Goal: Transaction & Acquisition: Purchase product/service

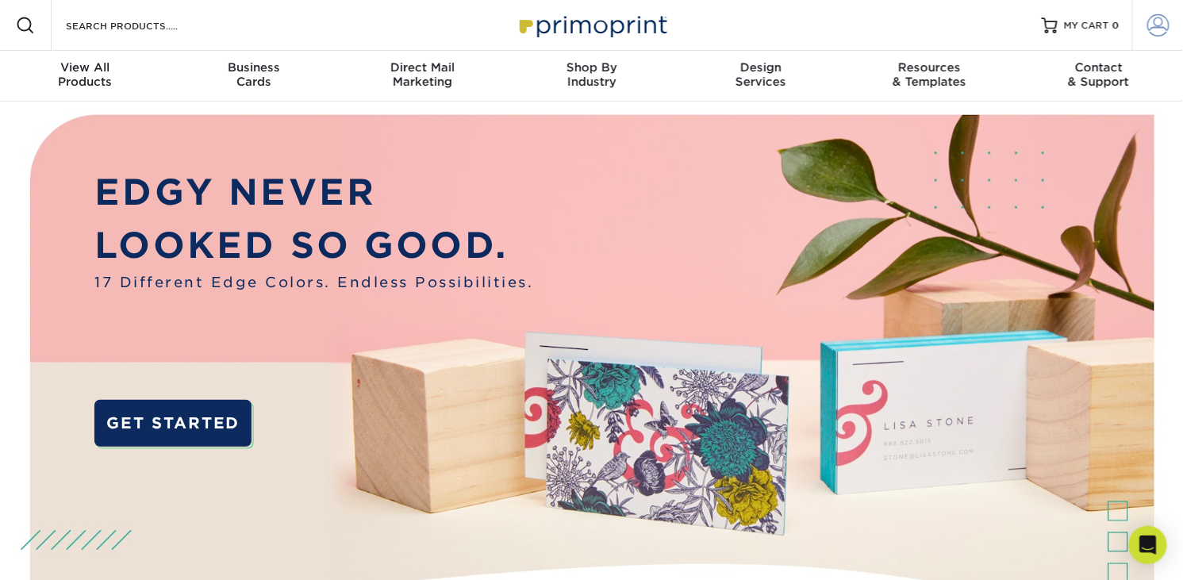
type input "[EMAIL_ADDRESS][DOMAIN_NAME]"
click at [1154, 28] on span at bounding box center [1158, 25] width 22 height 22
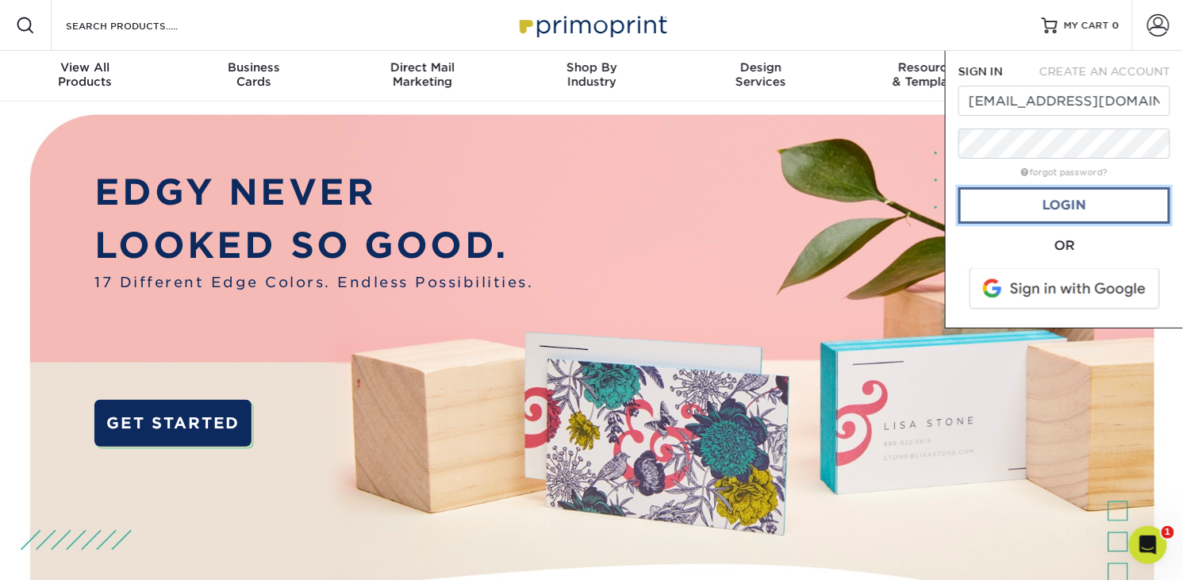
click at [1047, 217] on link "Login" at bounding box center [1064, 205] width 212 height 36
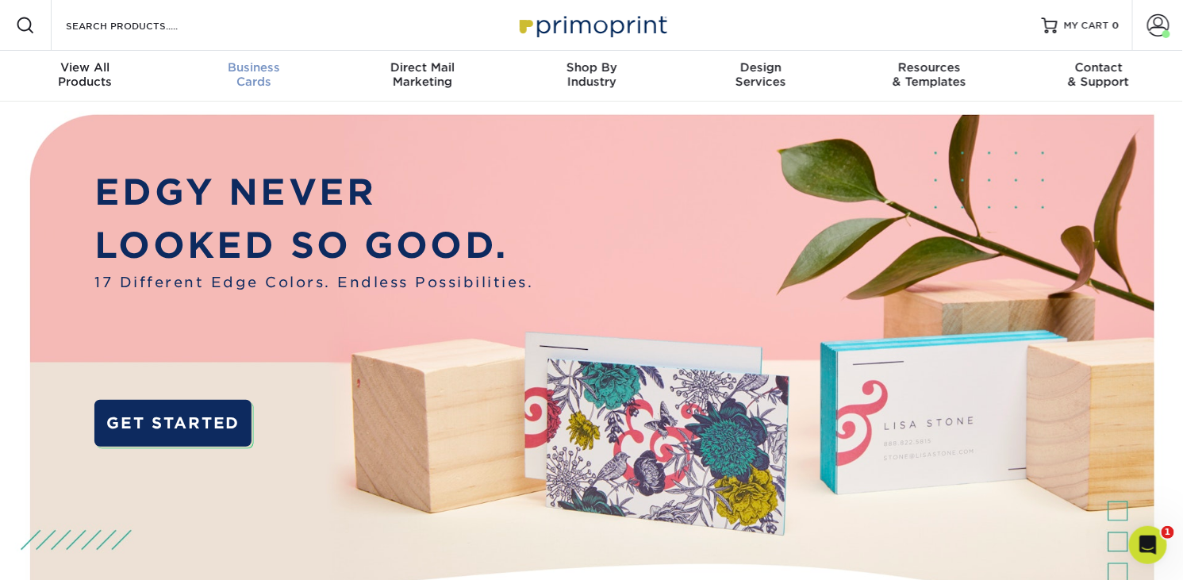
click at [247, 75] on div "Business Cards" at bounding box center [253, 74] width 169 height 29
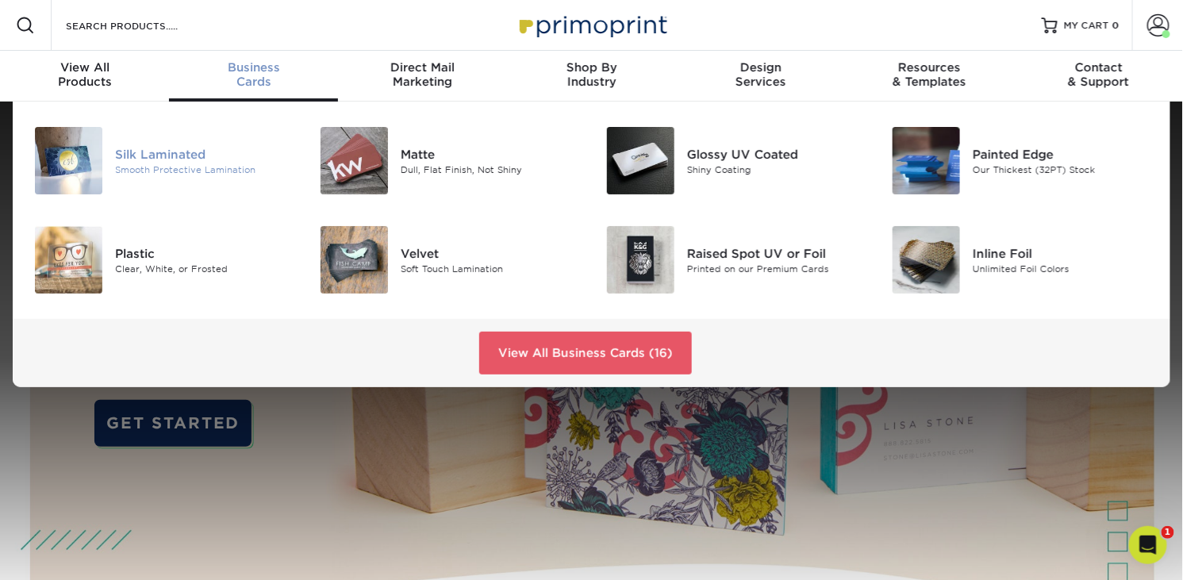
click at [173, 153] on div "Silk Laminated" at bounding box center [204, 153] width 179 height 17
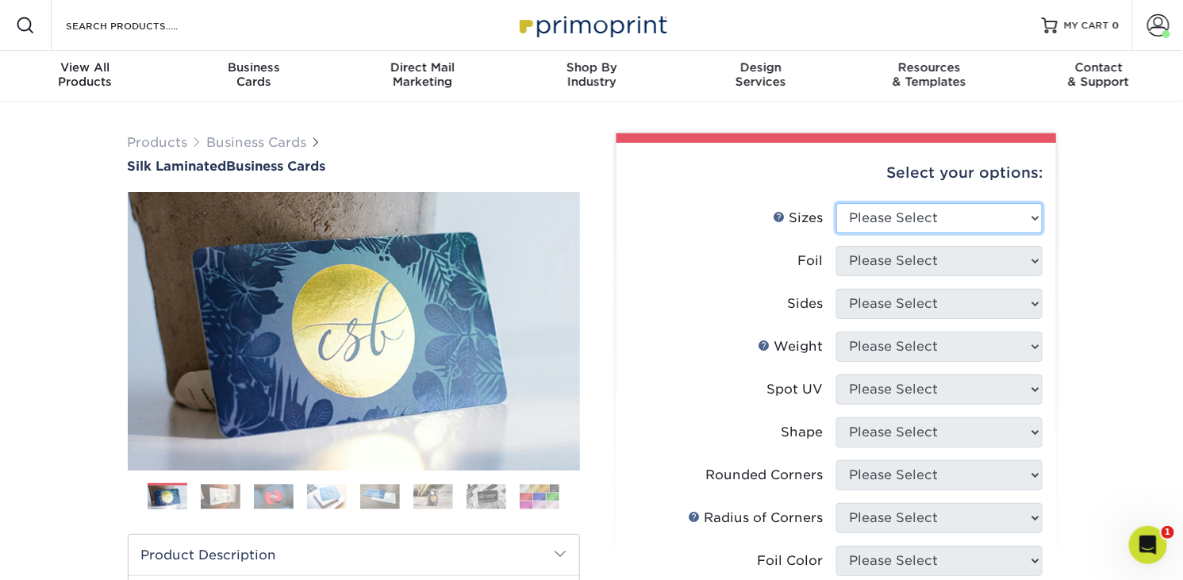
click at [1035, 215] on select "Please Select 1.5" x 3.5" - Mini 1.75" x 3.5" - Mini 2" x 2" - Square 2" x 3" -…" at bounding box center [939, 218] width 206 height 30
select select "2.00x3.50"
click at [836, 203] on select "Please Select 1.5" x 3.5" - Mini 1.75" x 3.5" - Mini 2" x 2" - Square 2" x 3" -…" at bounding box center [939, 218] width 206 height 30
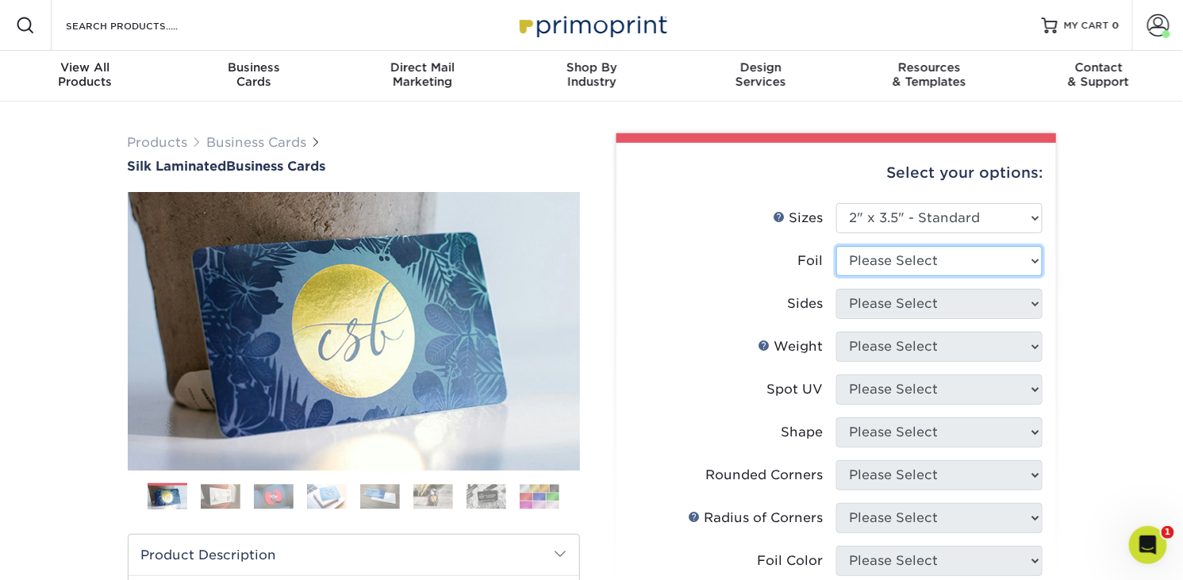
click at [955, 254] on select "Please Select Yes No" at bounding box center [939, 261] width 206 height 30
select select "0"
click at [836, 246] on select "Please Select Yes No" at bounding box center [939, 261] width 206 height 30
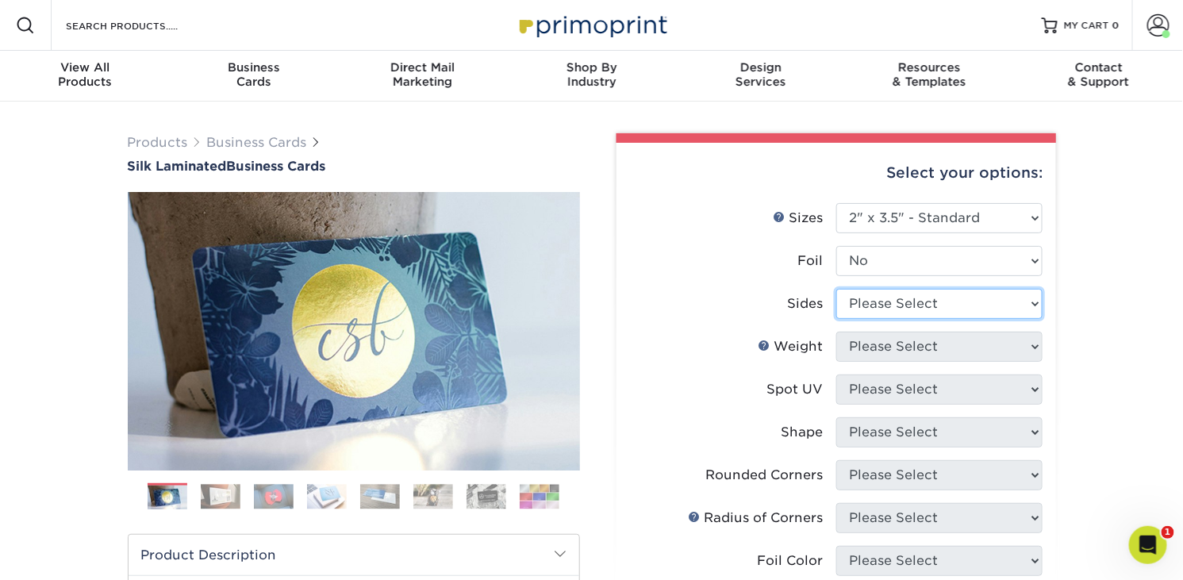
click at [911, 302] on select "Please Select Print Both Sides Print Front Only" at bounding box center [939, 304] width 206 height 30
select select "13abbda7-1d64-4f25-8bb2-c179b224825d"
click at [836, 289] on select "Please Select Print Both Sides Print Front Only" at bounding box center [939, 304] width 206 height 30
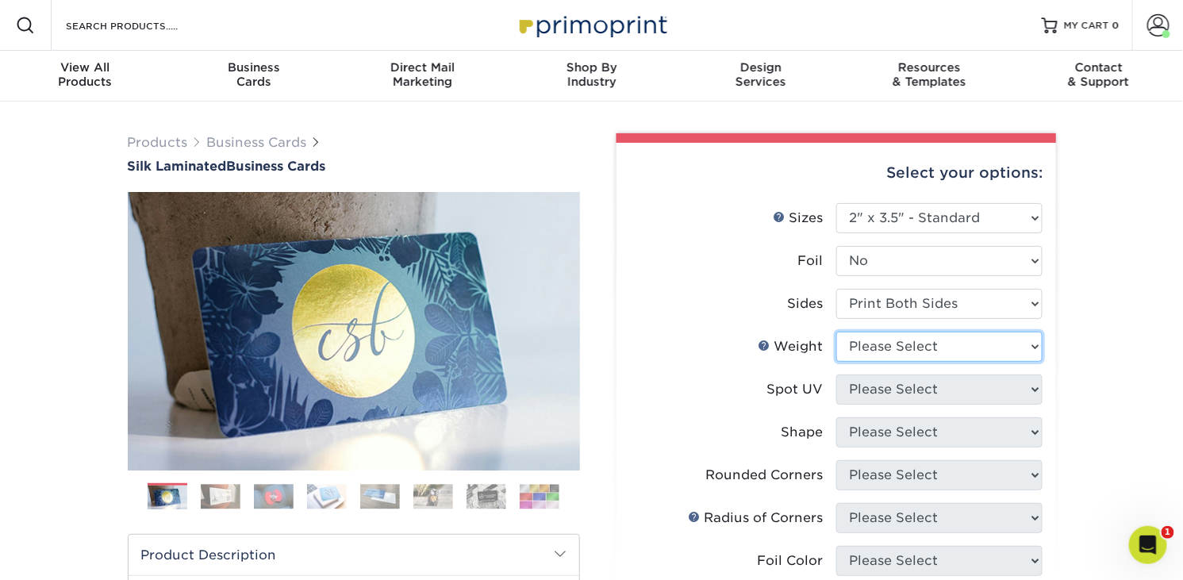
click at [912, 344] on select "Please Select 16PT" at bounding box center [939, 347] width 206 height 30
select select "16PT"
click at [836, 332] on select "Please Select 16PT" at bounding box center [939, 347] width 206 height 30
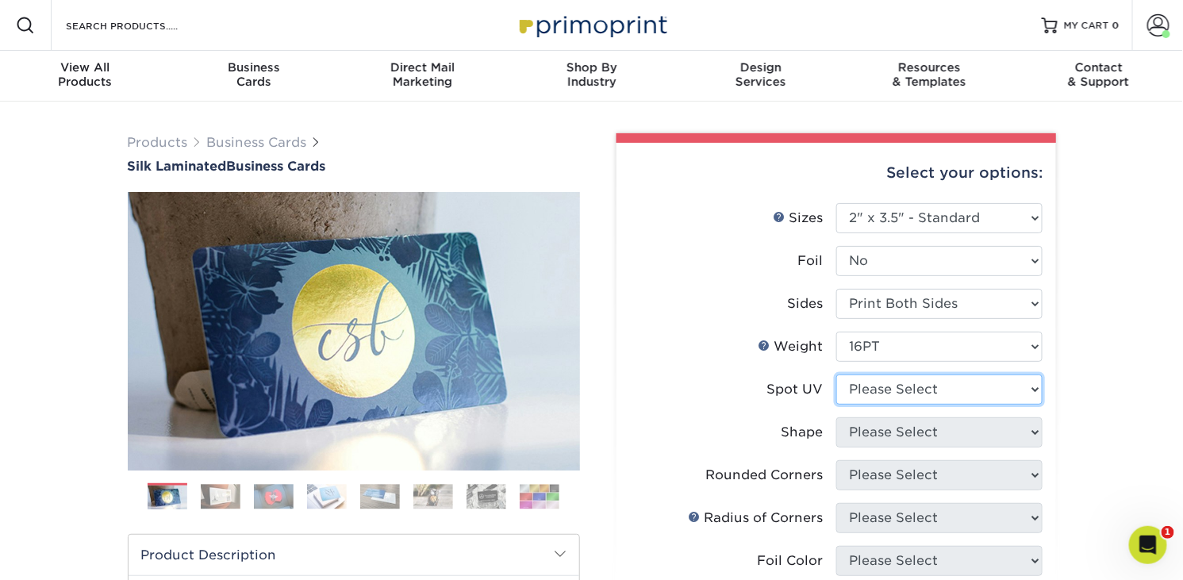
click at [900, 390] on select "Please Select No Spot UV Front and Back (Both Sides) Front Only Back Only" at bounding box center [939, 390] width 206 height 30
select select "3"
click at [836, 375] on select "Please Select No Spot UV Front and Back (Both Sides) Front Only Back Only" at bounding box center [939, 390] width 206 height 30
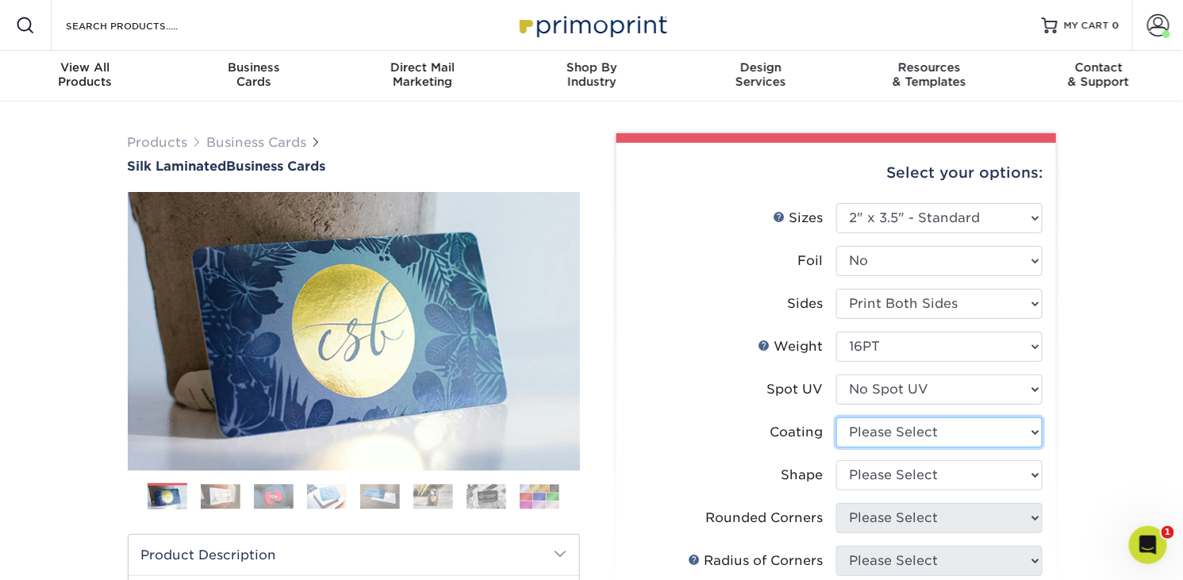
click at [897, 436] on select at bounding box center [939, 432] width 206 height 30
select select "3e7618de-abca-4bda-9f97-8b9129e913d8"
click at [836, 417] on select at bounding box center [939, 432] width 206 height 30
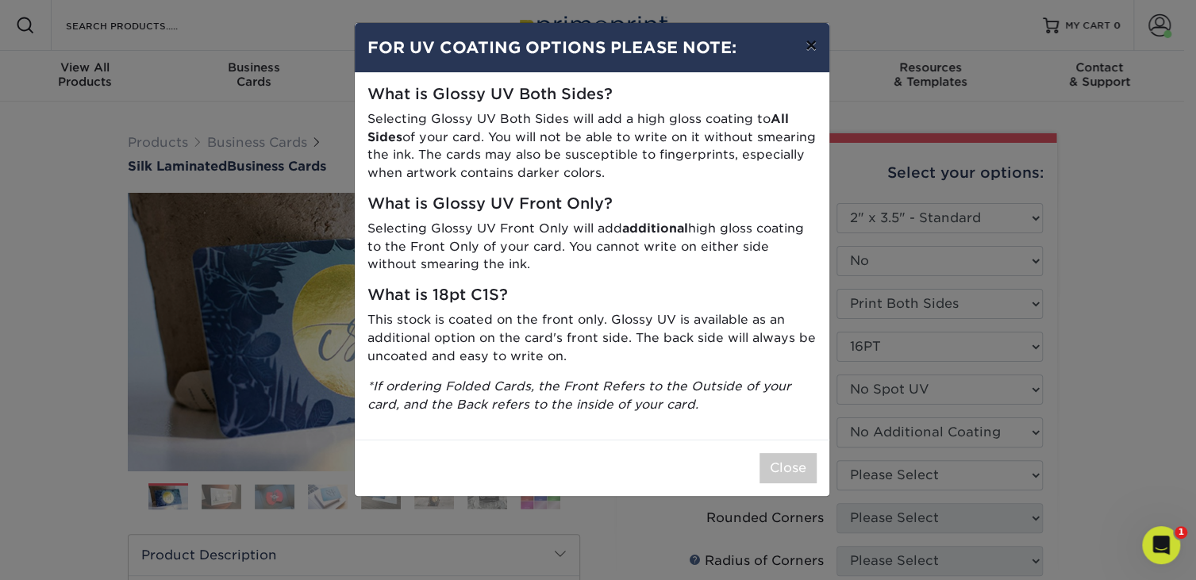
click at [805, 40] on button "×" at bounding box center [811, 45] width 36 height 44
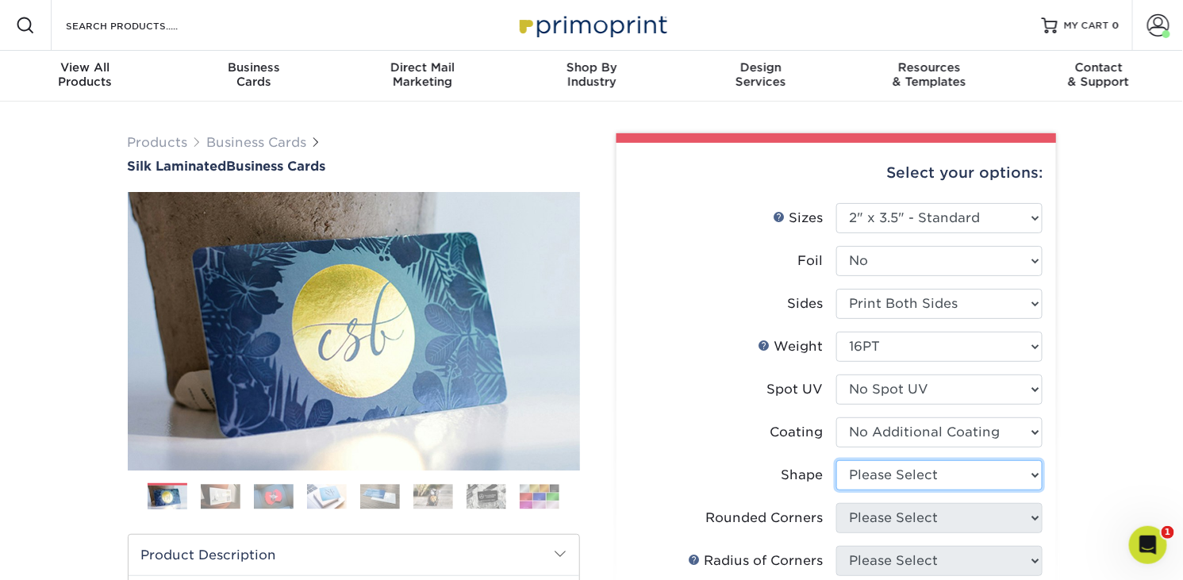
click at [998, 479] on select "Please Select Standard Oval" at bounding box center [939, 475] width 206 height 30
select select "standard"
click at [836, 460] on select "Please Select Standard Oval" at bounding box center [939, 475] width 206 height 30
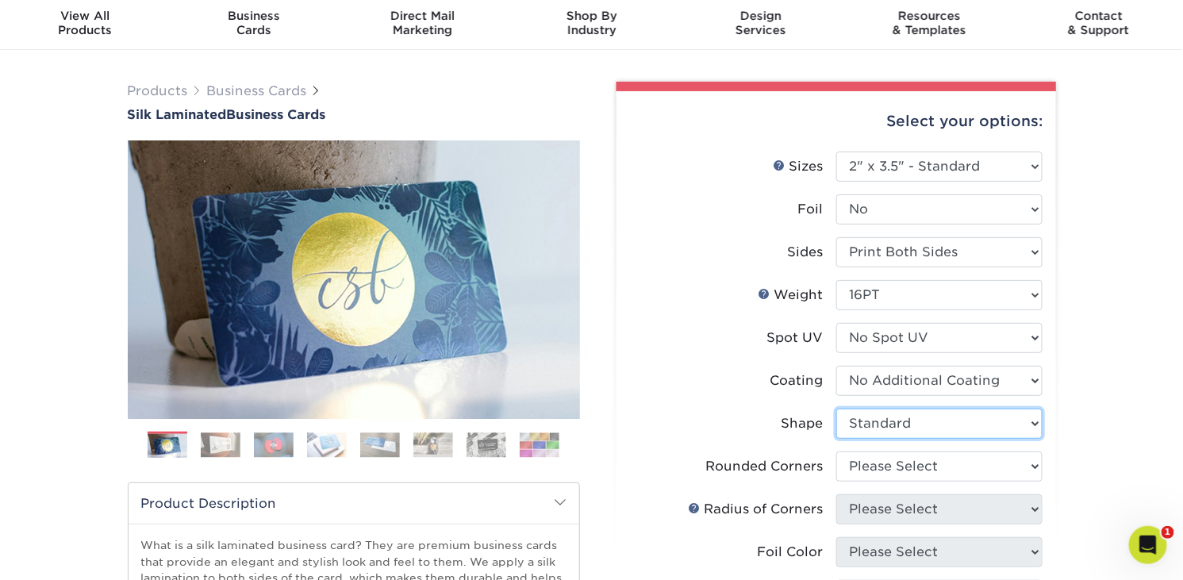
scroll to position [79, 0]
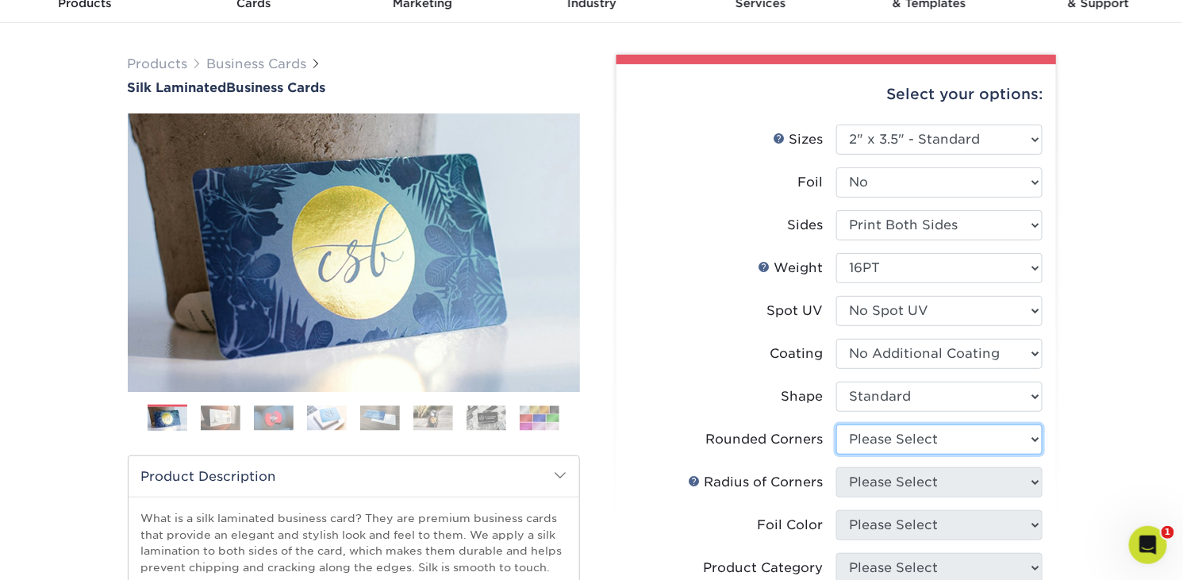
click at [928, 440] on select "Please Select Yes - Round 2 Corners Yes - Round 4 Corners No" at bounding box center [939, 439] width 206 height 30
select select "0"
click at [836, 424] on select "Please Select Yes - Round 2 Corners Yes - Round 4 Corners No" at bounding box center [939, 439] width 206 height 30
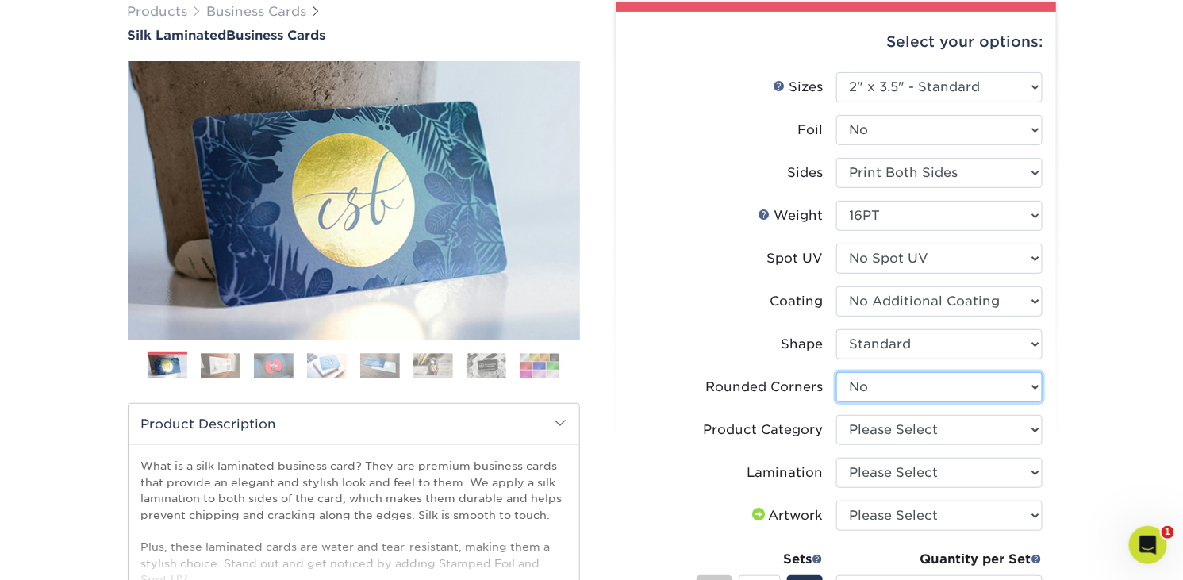
scroll to position [237, 0]
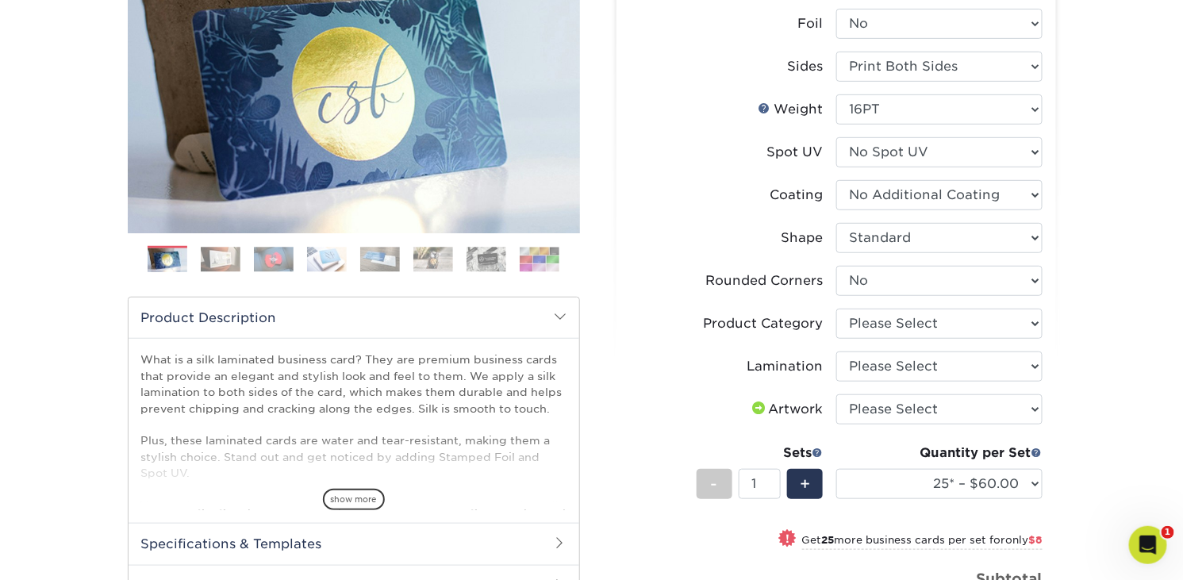
click at [966, 340] on li "Product Category Please Select Business Cards" at bounding box center [836, 330] width 413 height 43
click at [969, 317] on select "Please Select Business Cards" at bounding box center [939, 324] width 206 height 30
select select "3b5148f1-0588-4f88-a218-97bcfdce65c1"
click at [836, 309] on select "Please Select Business Cards" at bounding box center [939, 324] width 206 height 30
click at [938, 367] on select "Please Select Silk" at bounding box center [939, 367] width 206 height 30
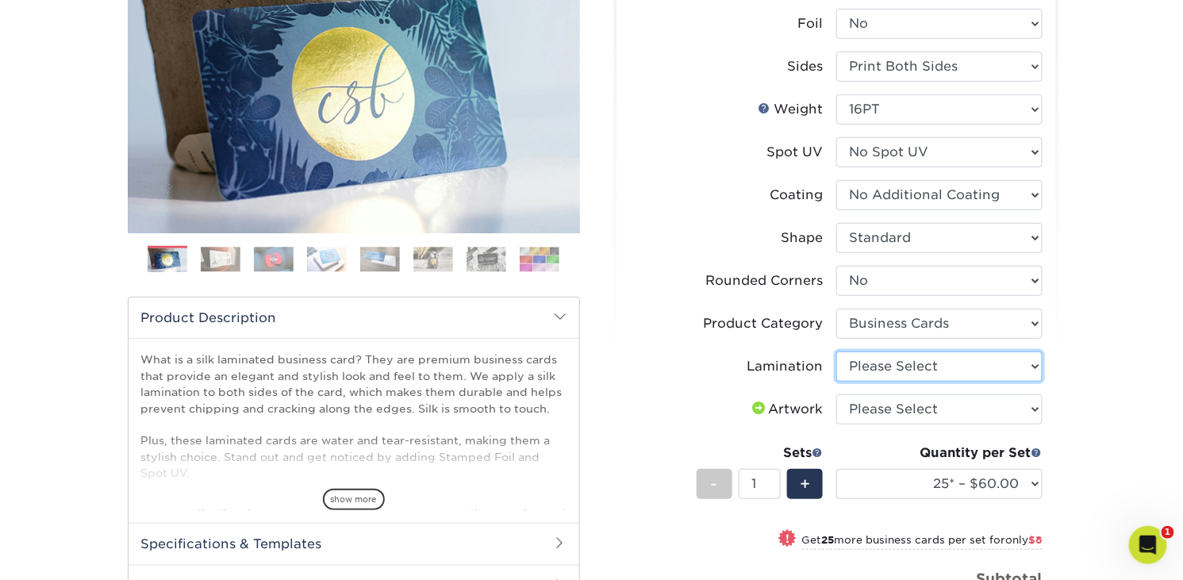
select select "ccacb42f-45f7-42d3-bbd3-7c8421cf37f0"
click at [836, 352] on select "Please Select Silk" at bounding box center [939, 367] width 206 height 30
click at [899, 415] on select "Please Select I will upload files I need a design - $100" at bounding box center [939, 409] width 206 height 30
select select "upload"
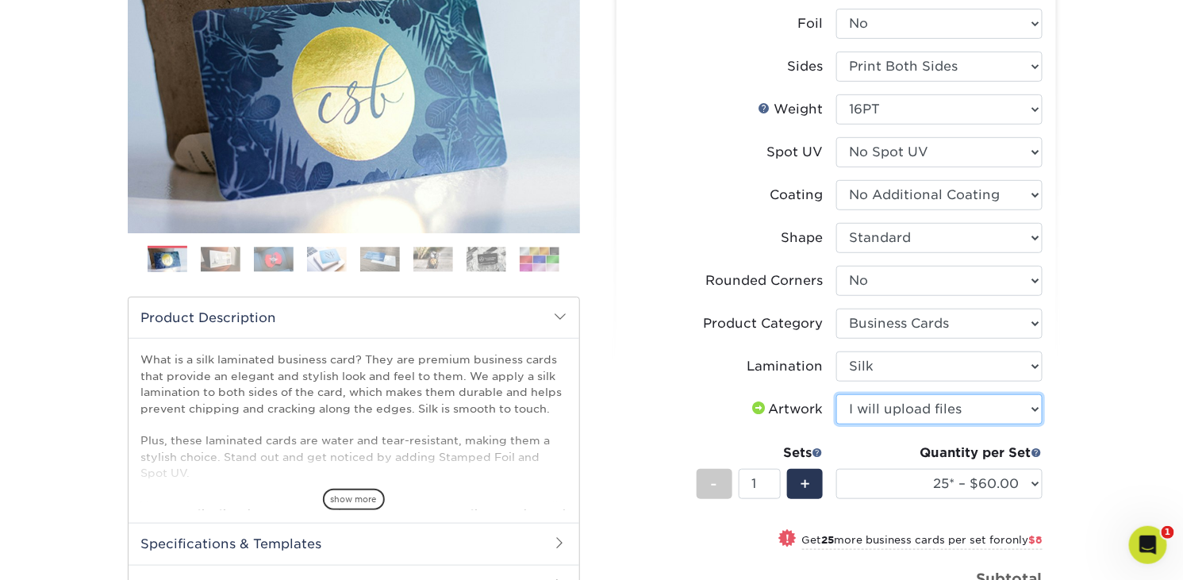
click at [836, 394] on select "Please Select I will upload files I need a design - $100" at bounding box center [939, 409] width 206 height 30
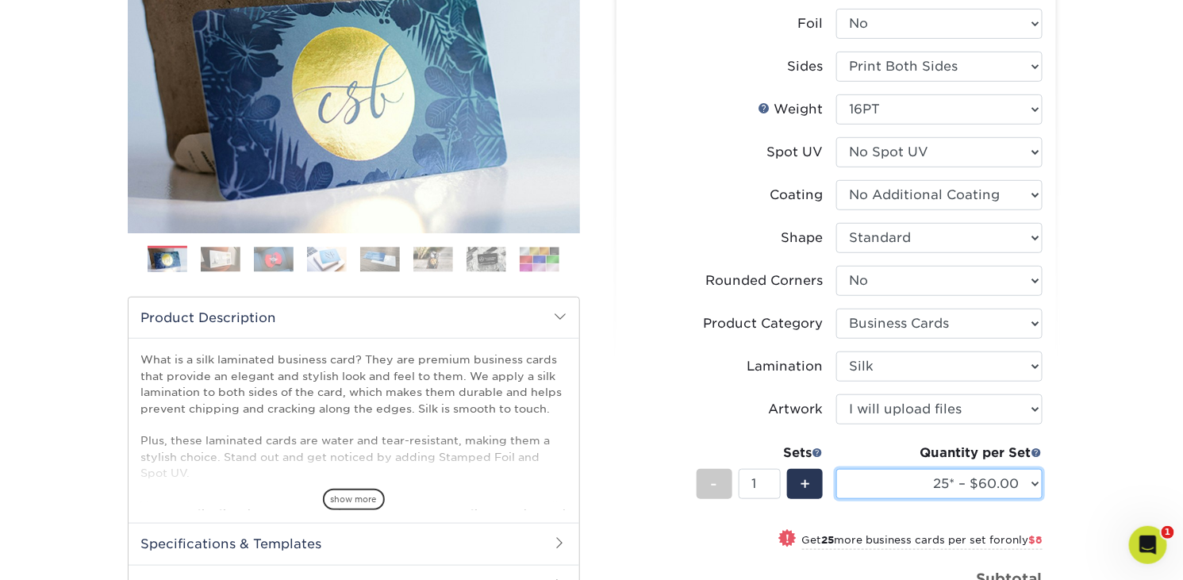
click at [940, 478] on select "25* – $60.00 50* – $68.00 75* – $76.00 100* – $84.00 250* – $92.00 500 – $96.00…" at bounding box center [939, 484] width 206 height 30
select select "500 – $96.00"
click at [836, 469] on select "25* – $60.00 50* – $68.00 75* – $76.00 100* – $84.00 250* – $92.00 500 – $96.00…" at bounding box center [939, 484] width 206 height 30
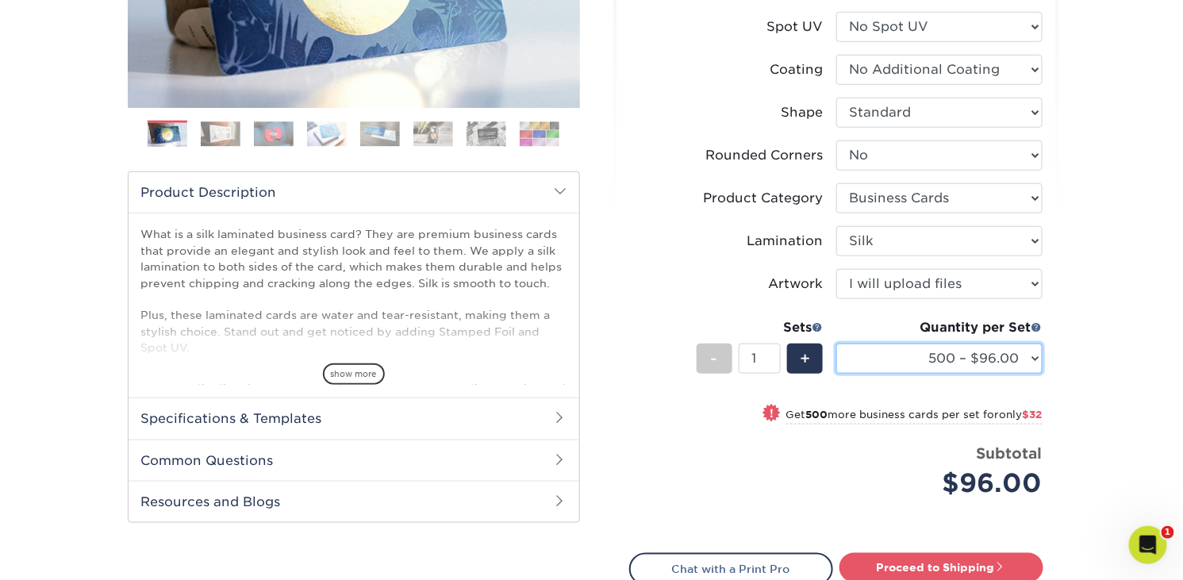
scroll to position [396, 0]
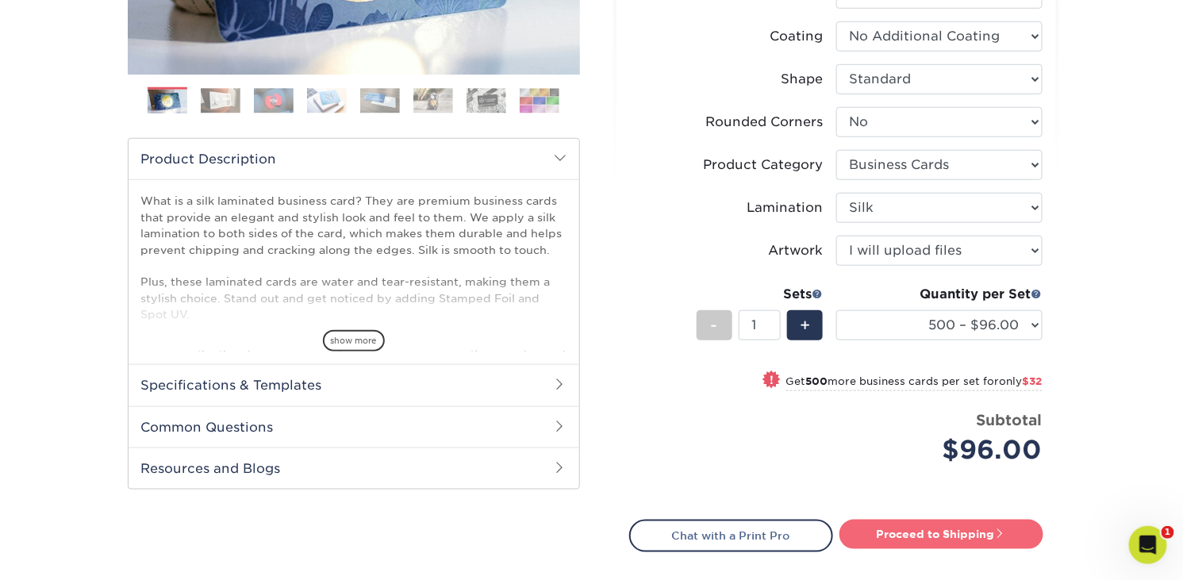
click at [935, 534] on link "Proceed to Shipping" at bounding box center [941, 534] width 204 height 29
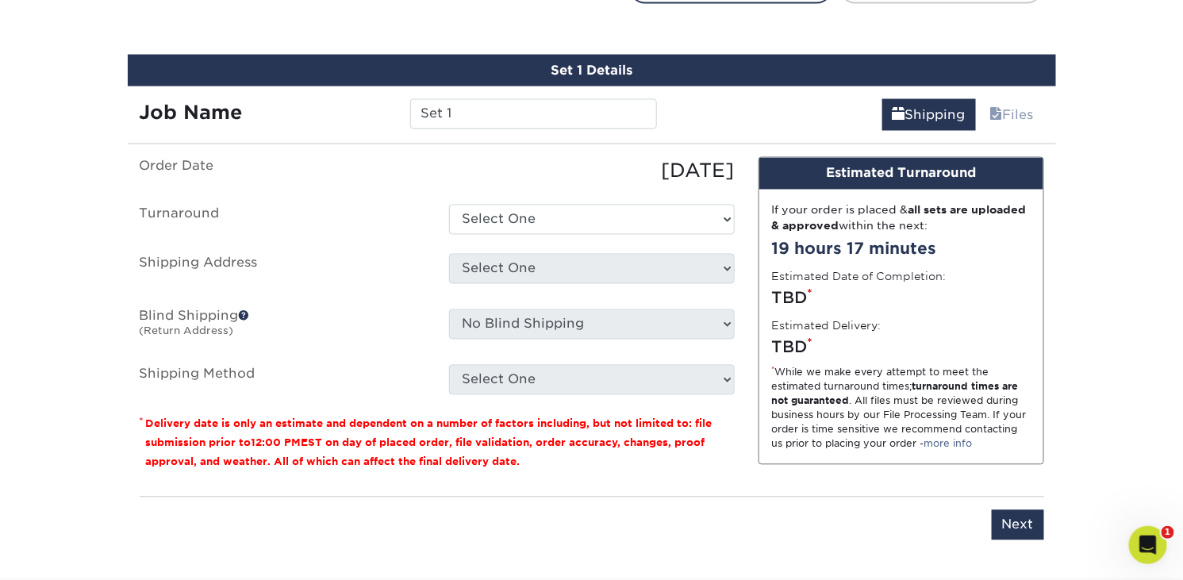
scroll to position [956, 0]
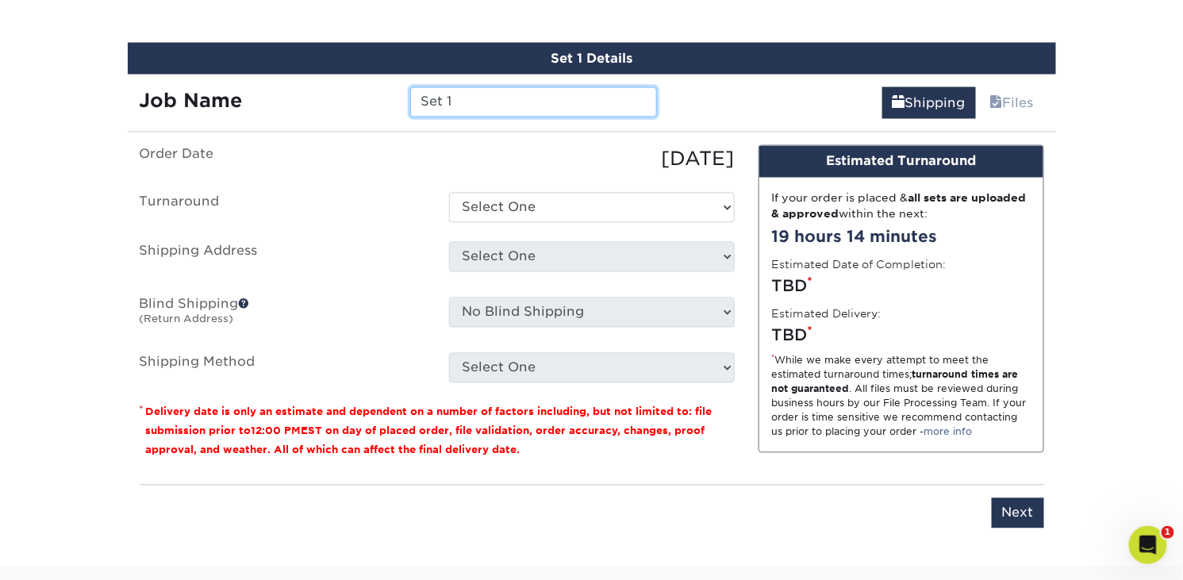
drag, startPoint x: 457, startPoint y: 102, endPoint x: 400, endPoint y: 104, distance: 57.2
click at [400, 104] on div "Set 1" at bounding box center [533, 102] width 271 height 30
paste input "E_Andrew Sharp_2025"
type input "E_Andrew Sharp_2025"
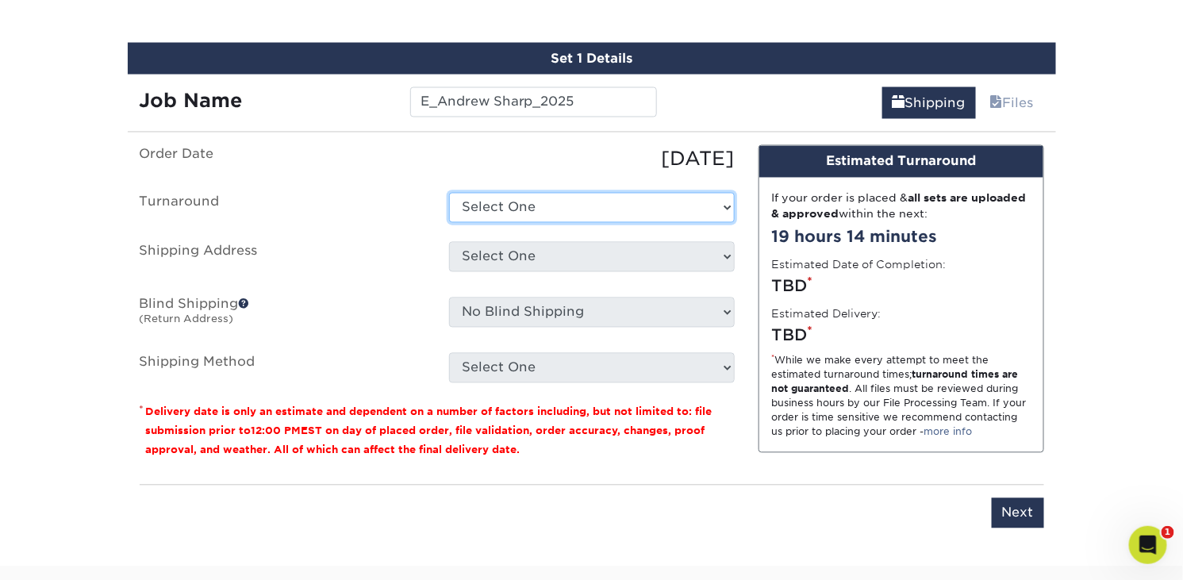
click at [539, 204] on select "Select One 2-4 Business Days 2 Day Next Business Day" at bounding box center [592, 208] width 286 height 30
select select "daeee239-1cf4-403f-860f-e366b9ee29d2"
click at [449, 193] on select "Select One 2-4 Business Days 2 Day Next Business Day" at bounding box center [592, 208] width 286 height 30
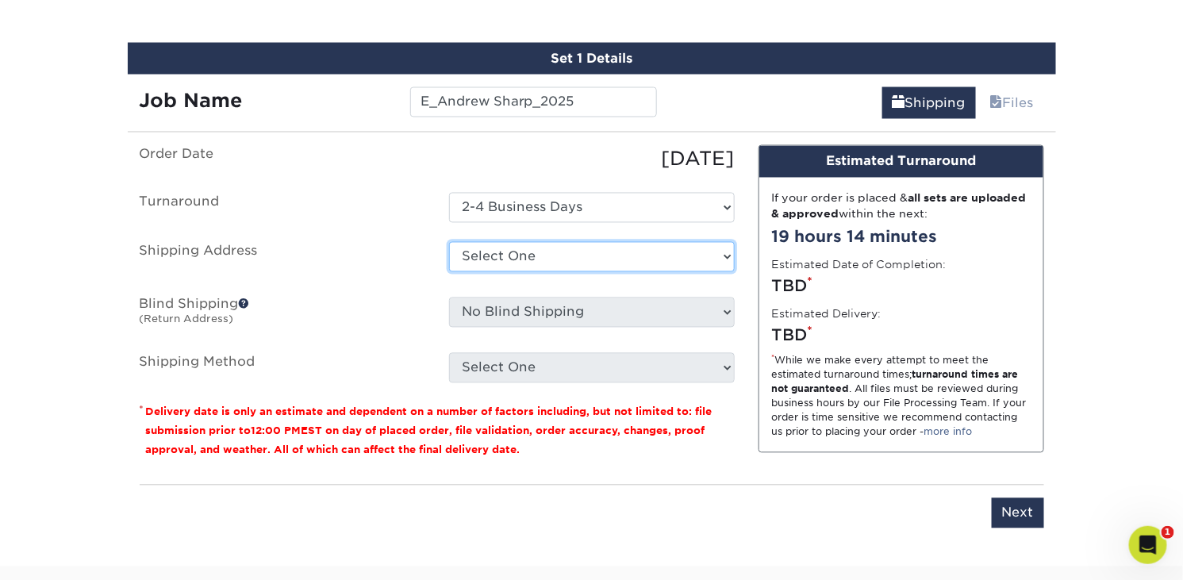
click at [519, 251] on select "Select One Schiffman's - Elm Street Schiffman's - Winston-Salem Schiffman's-Lex…" at bounding box center [592, 257] width 286 height 30
select select "73167"
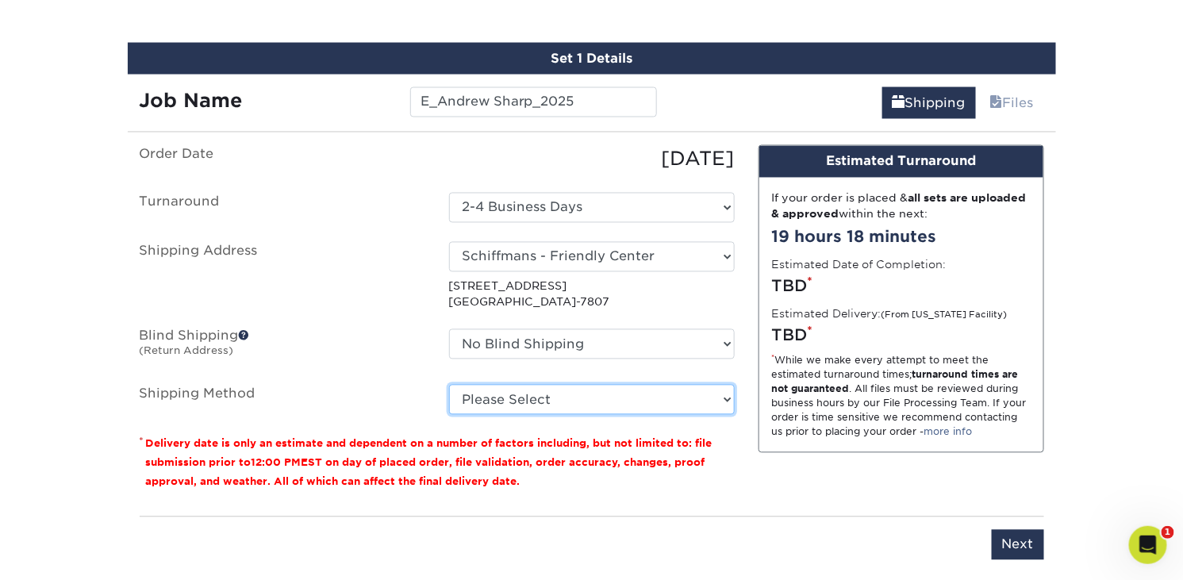
click at [695, 401] on select "Please Select Ground Shipping (+$8.96) 3 Day Shipping Service (+$15.36) 2 Day A…" at bounding box center [592, 400] width 286 height 30
select select "03"
click at [449, 385] on select "Please Select Ground Shipping (+$8.96) 3 Day Shipping Service (+$15.36) 2 Day A…" at bounding box center [592, 400] width 286 height 30
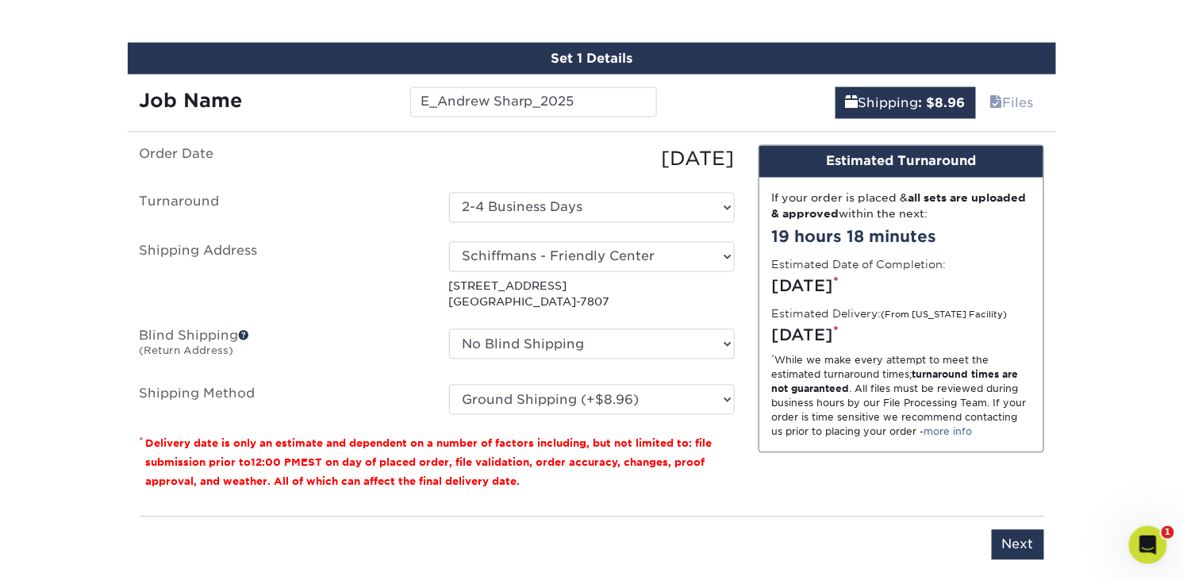
click at [819, 488] on div "Design Estimated Turnaround If your order is placed & all sets are uploaded & a…" at bounding box center [901, 324] width 309 height 359
click at [1033, 544] on input "Next" at bounding box center [1018, 545] width 52 height 30
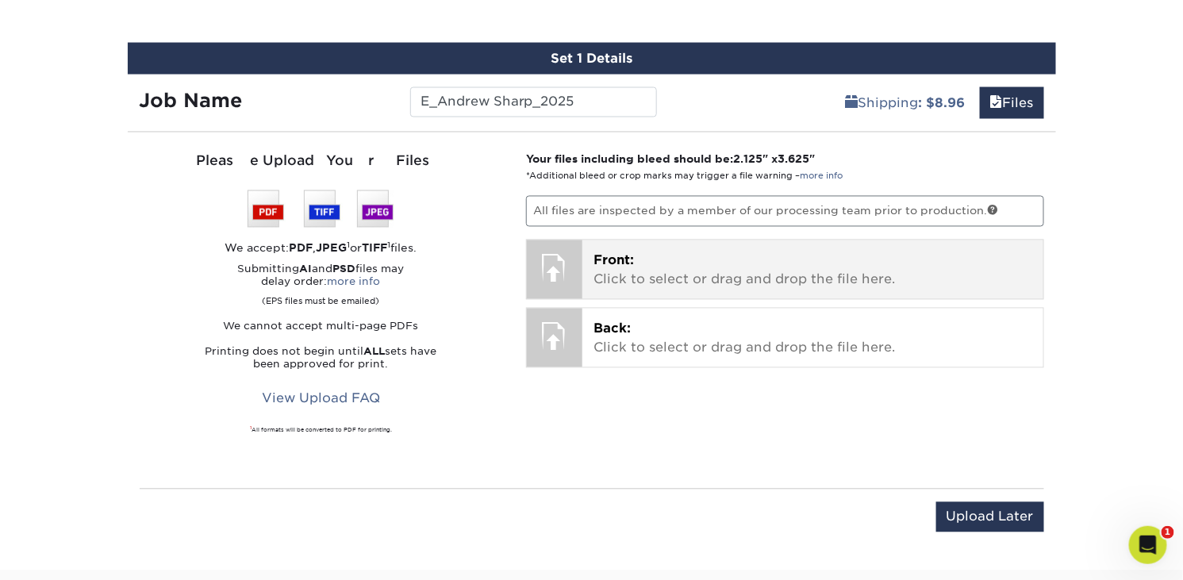
click at [648, 287] on div "Front: Click to select or drag and drop the file here. Choose file" at bounding box center [812, 269] width 461 height 59
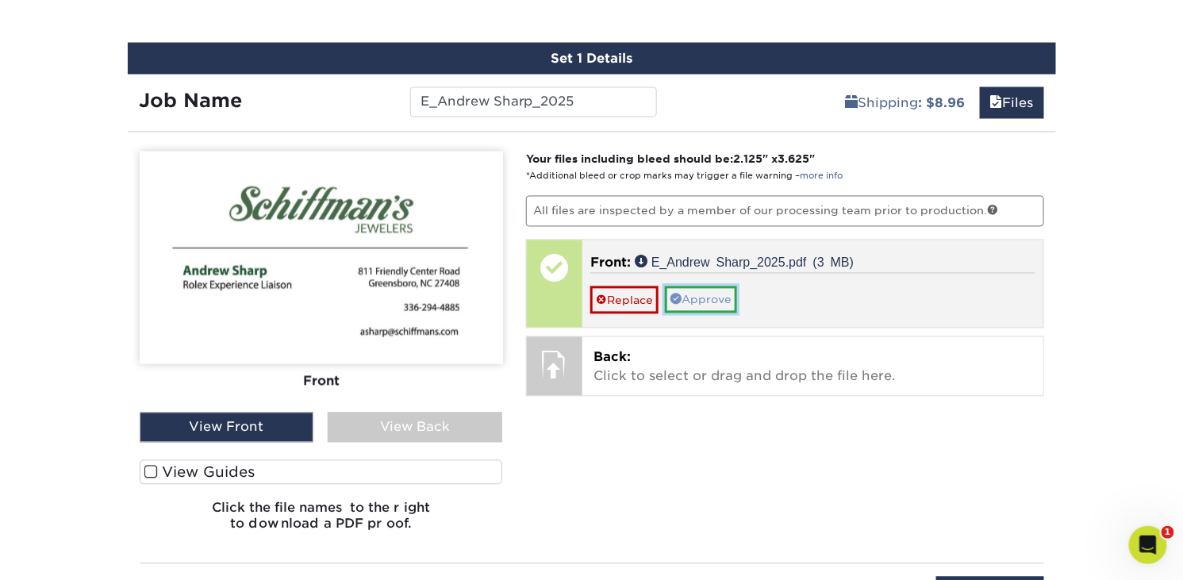
click at [723, 301] on link "Approve" at bounding box center [701, 299] width 72 height 27
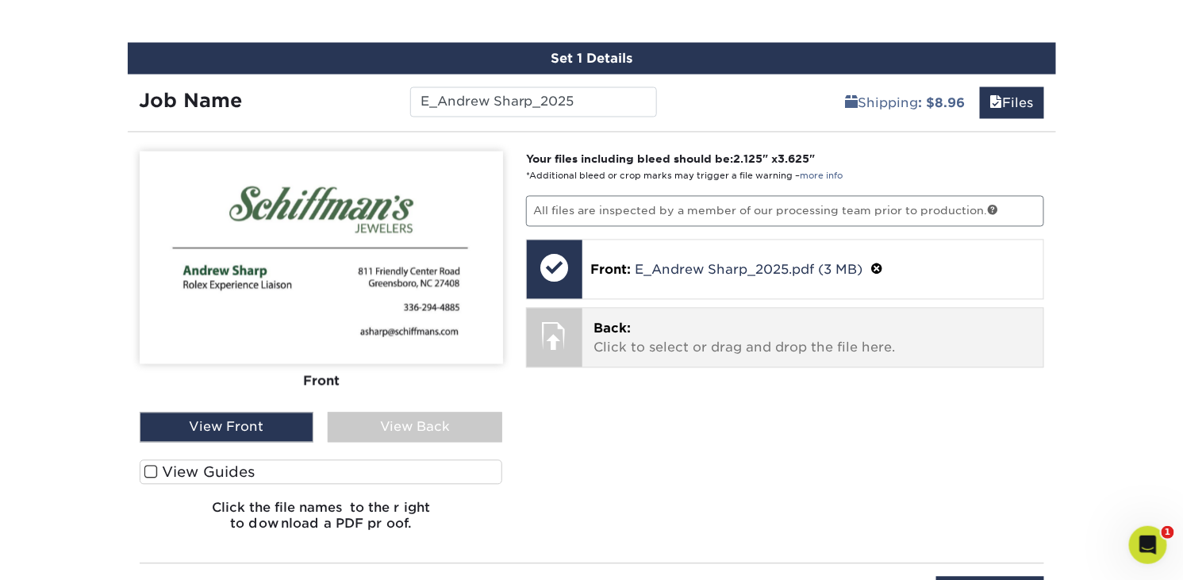
click at [694, 320] on p "Back: Click to select or drag and drop the file here." at bounding box center [813, 339] width 439 height 38
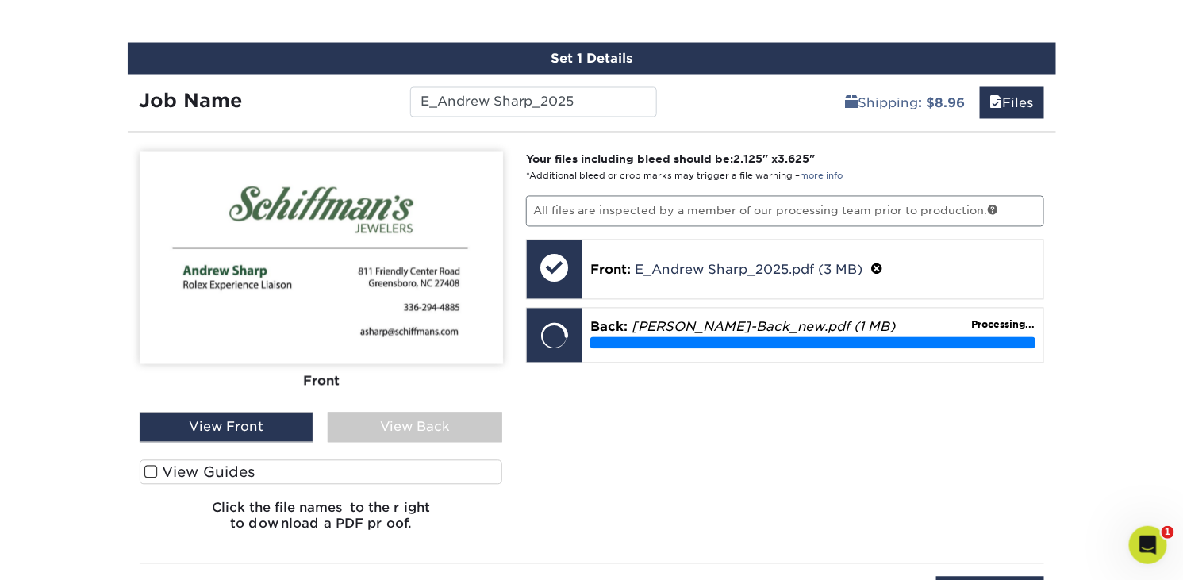
click at [426, 427] on div "View Back" at bounding box center [415, 428] width 175 height 30
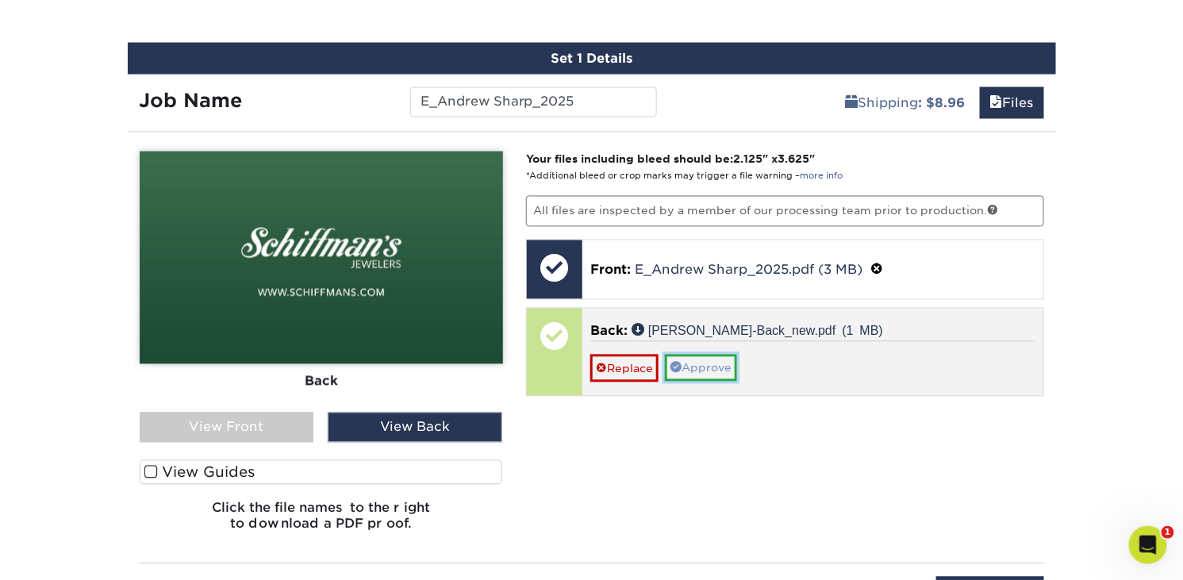
click at [724, 367] on link "Approve" at bounding box center [701, 368] width 72 height 27
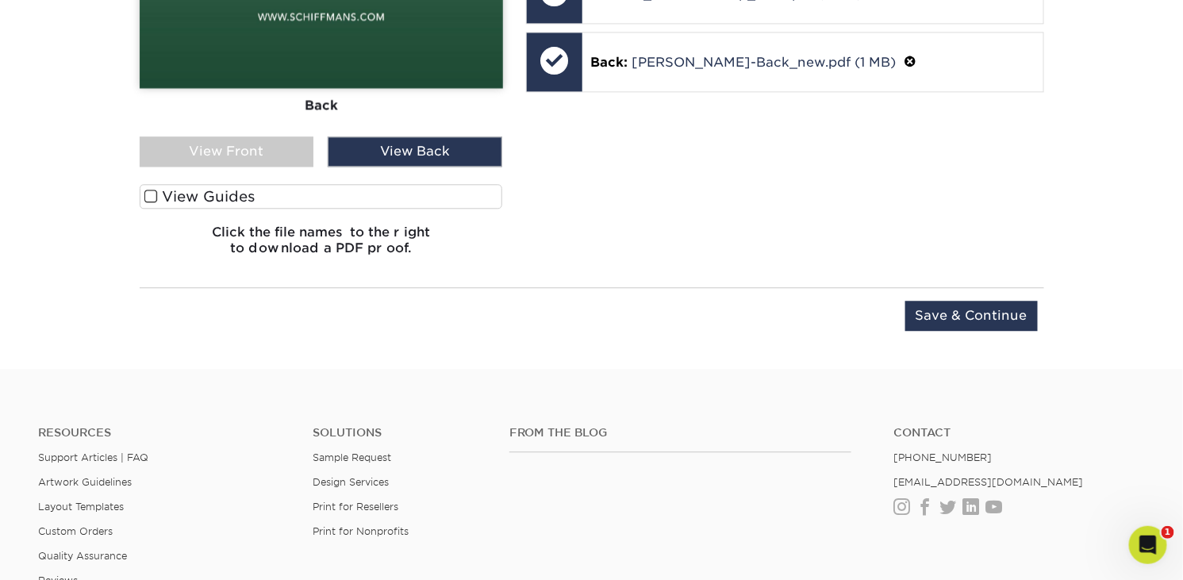
scroll to position [1353, 0]
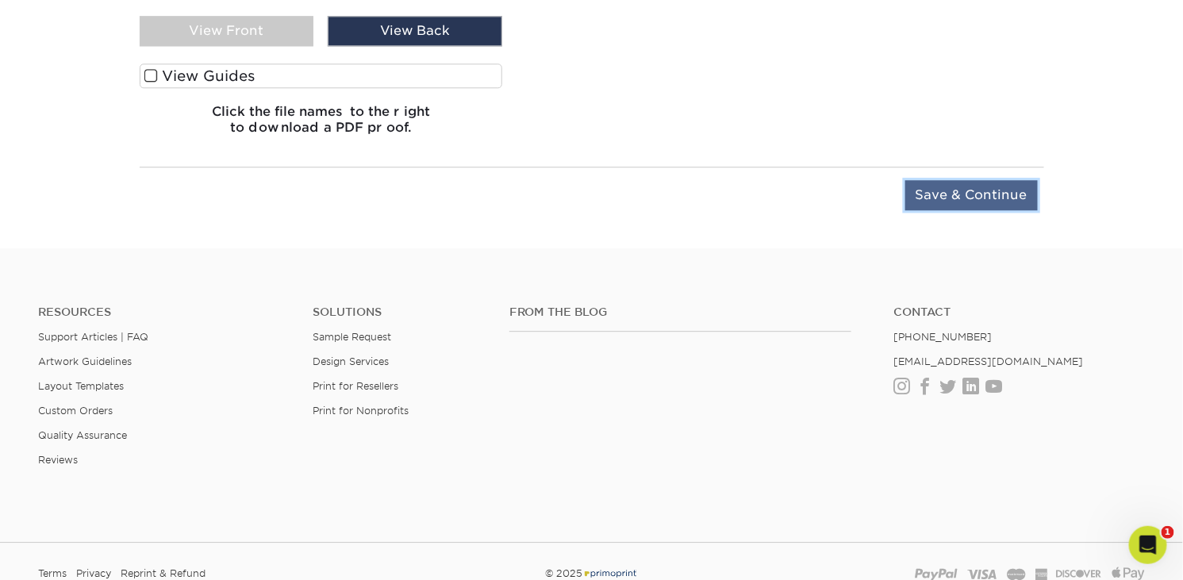
click at [962, 196] on input "Save & Continue" at bounding box center [971, 195] width 133 height 30
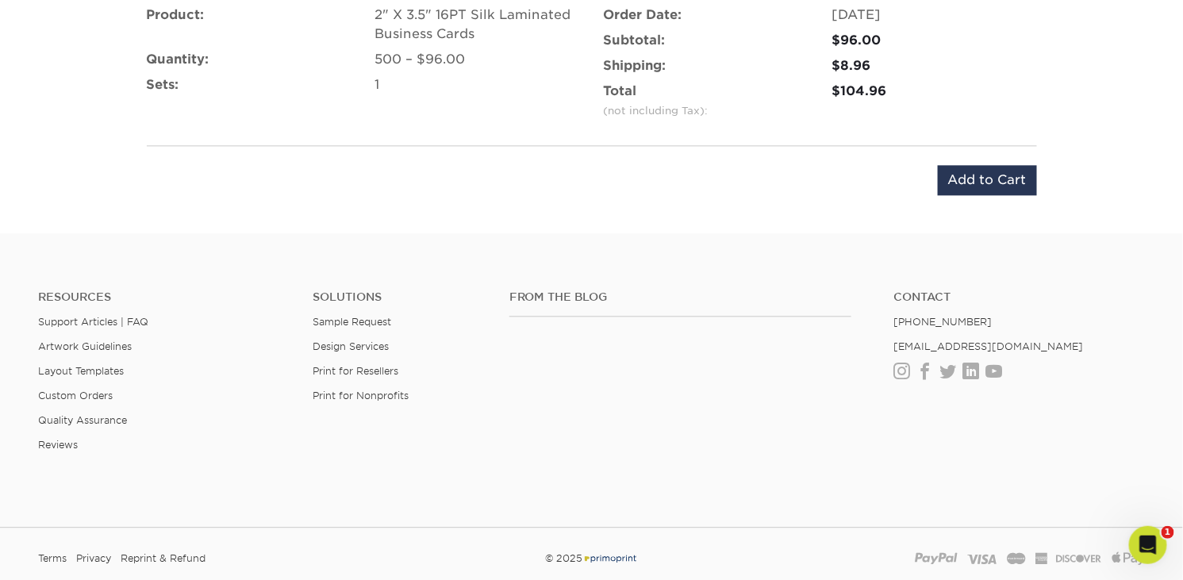
scroll to position [1021, 0]
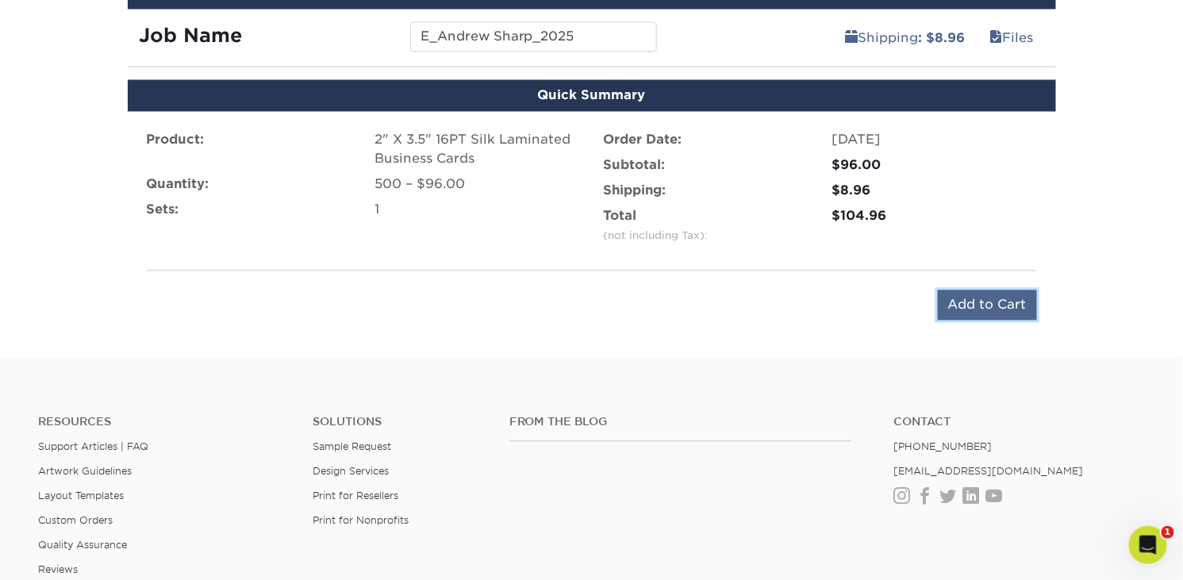
click at [984, 290] on input "Add to Cart" at bounding box center [987, 305] width 99 height 30
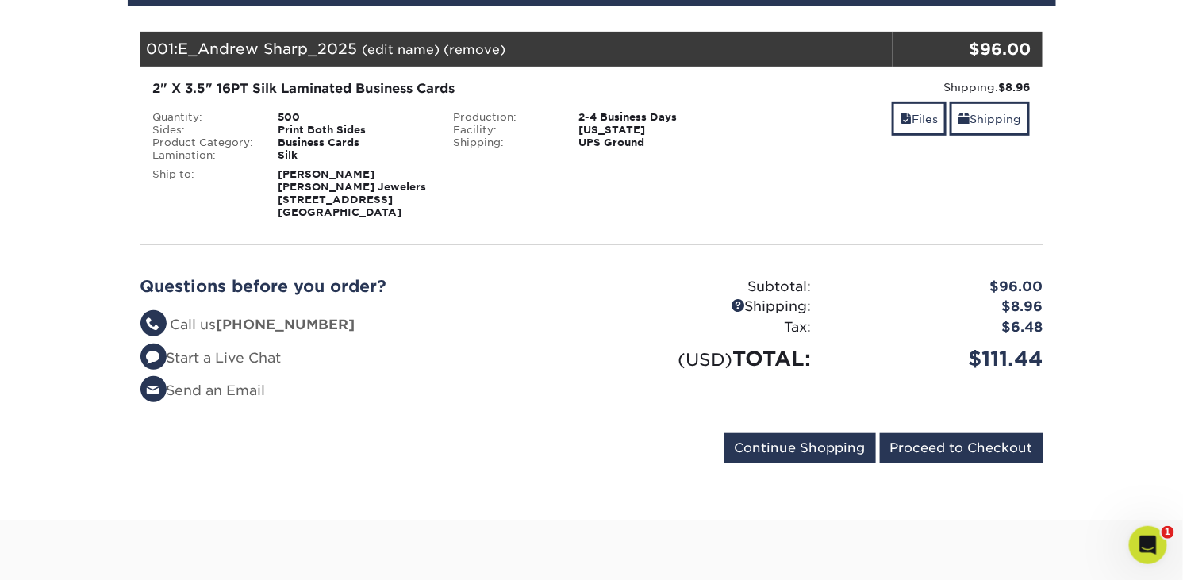
scroll to position [237, 0]
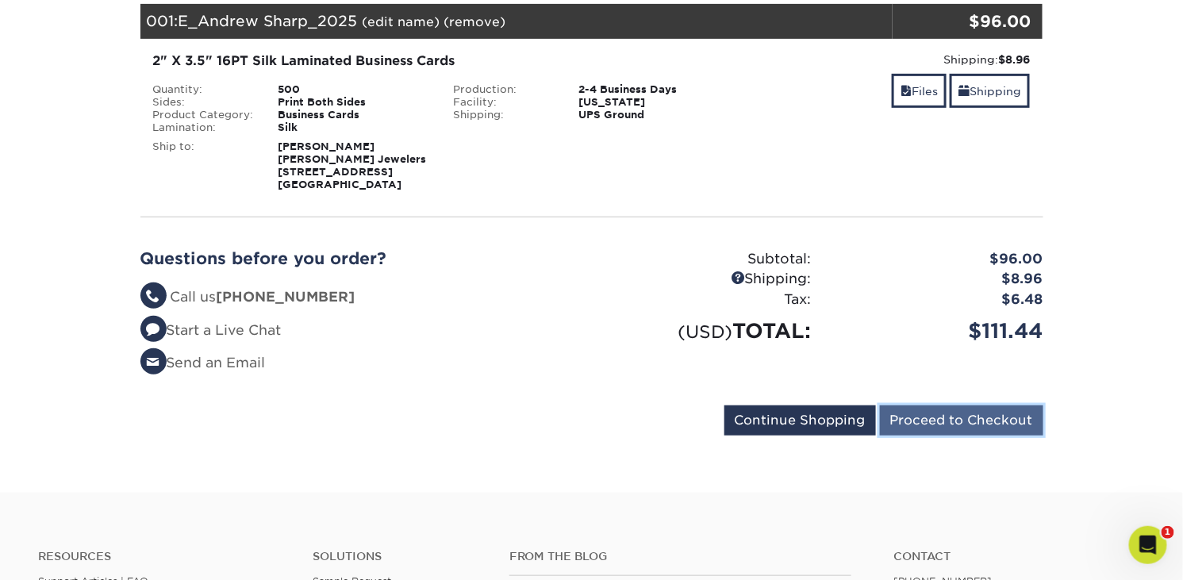
click at [963, 420] on input "Proceed to Checkout" at bounding box center [961, 420] width 163 height 30
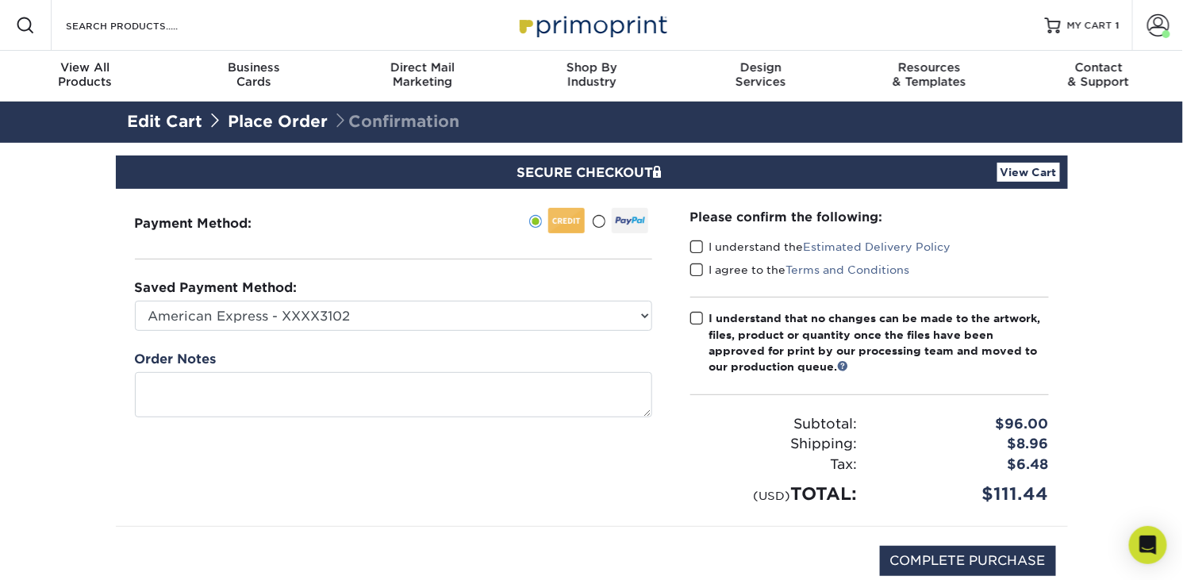
click at [699, 246] on span at bounding box center [696, 247] width 13 height 15
click at [0, 0] on input "I understand the Estimated Delivery Policy" at bounding box center [0, 0] width 0 height 0
click at [694, 266] on span at bounding box center [696, 270] width 13 height 15
click at [0, 0] on input "I agree to the Terms and Conditions" at bounding box center [0, 0] width 0 height 0
click at [694, 313] on span at bounding box center [696, 318] width 13 height 15
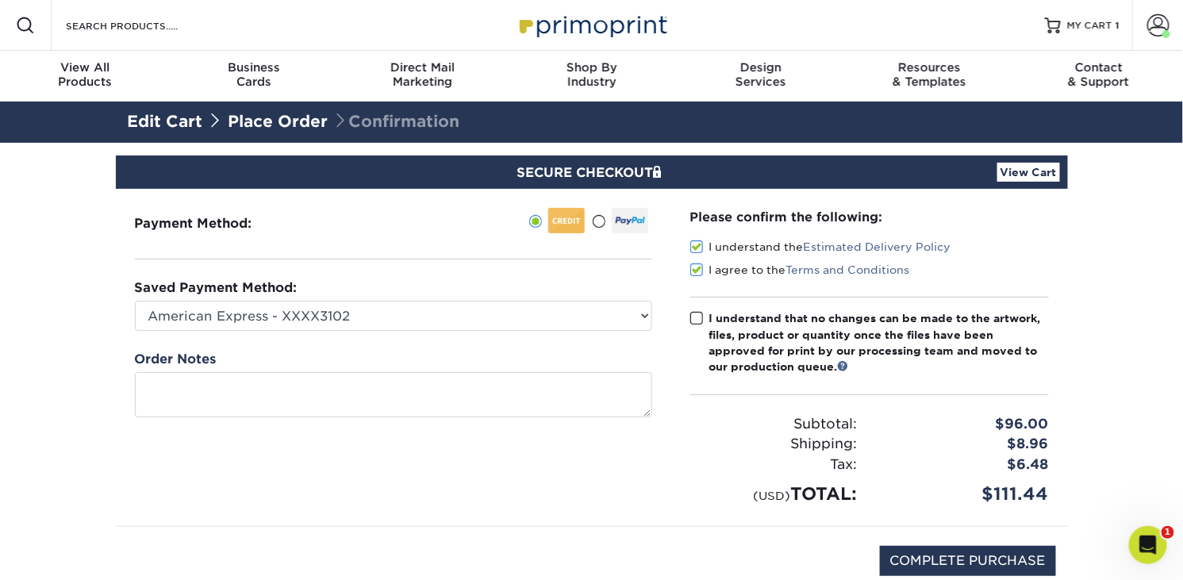
click at [0, 0] on input "I understand that no changes can be made to the artwork, files, product or quan…" at bounding box center [0, 0] width 0 height 0
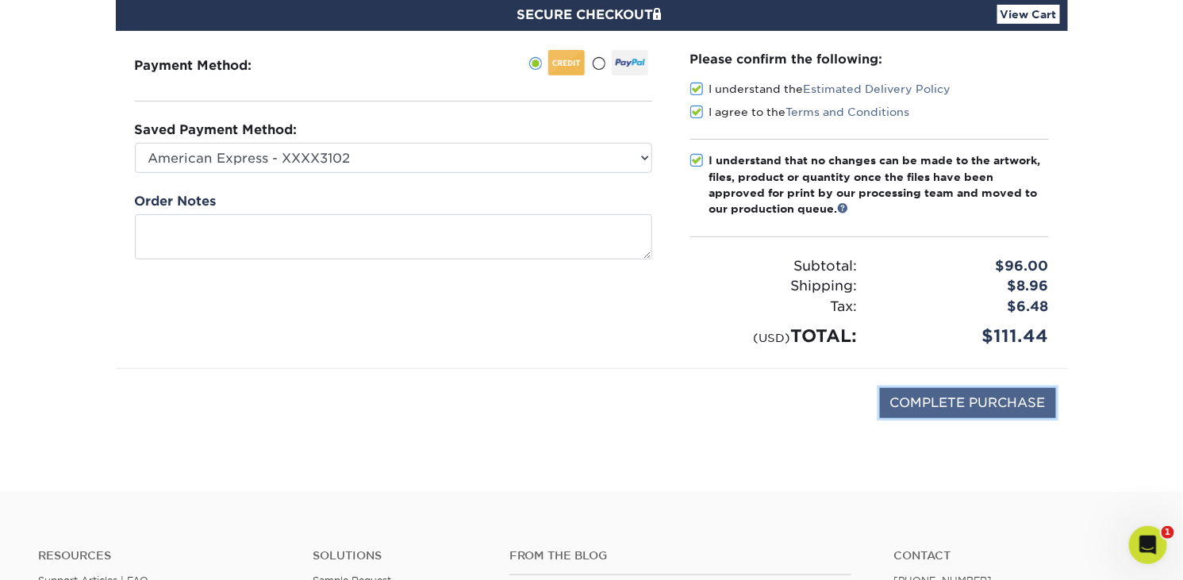
click at [920, 403] on input "COMPLETE PURCHASE" at bounding box center [968, 403] width 176 height 30
type input "PROCESSING, PLEASE WAIT..."
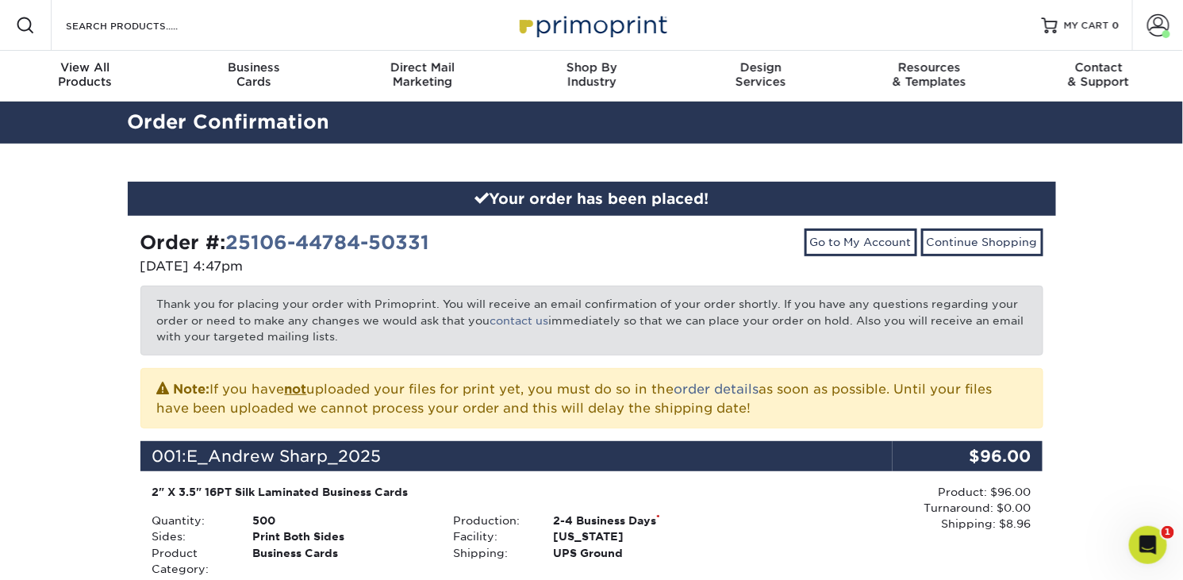
scroll to position [475, 0]
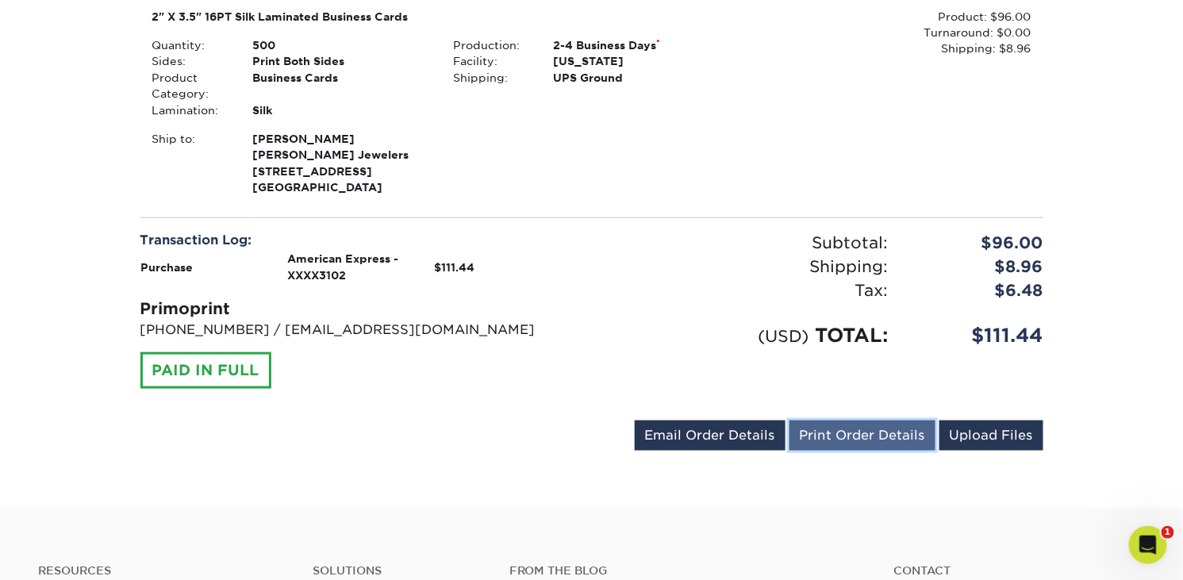
click at [876, 432] on link "Print Order Details" at bounding box center [862, 436] width 146 height 30
